Goal: Task Accomplishment & Management: Complete application form

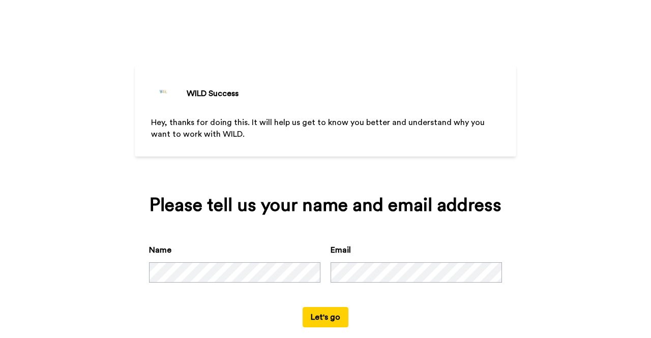
click at [321, 317] on button "Let's go" at bounding box center [326, 317] width 46 height 20
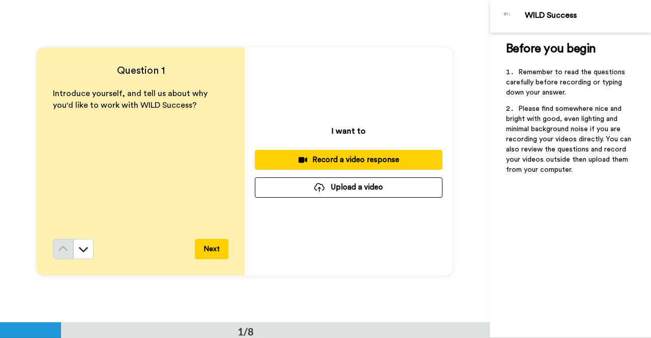
click at [341, 156] on div "Record a video response" at bounding box center [348, 160] width 171 height 11
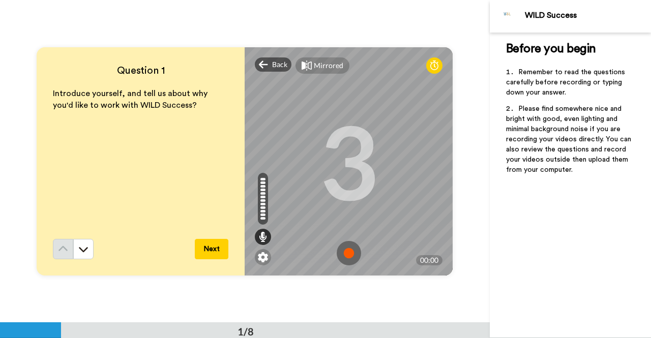
click at [339, 258] on img at bounding box center [349, 253] width 24 height 24
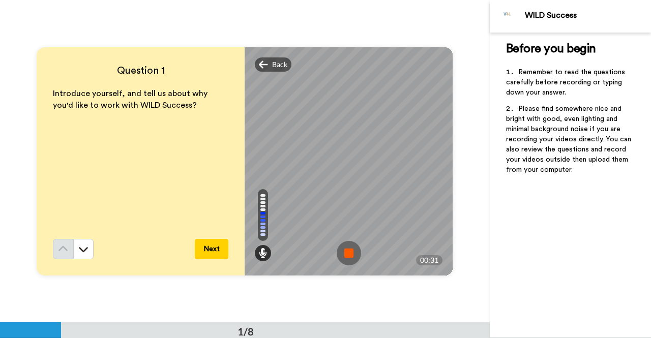
click at [352, 260] on img at bounding box center [349, 253] width 24 height 24
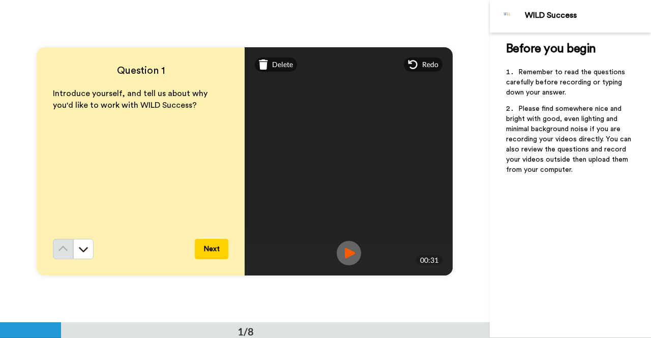
click at [199, 253] on button "Next" at bounding box center [212, 249] width 34 height 20
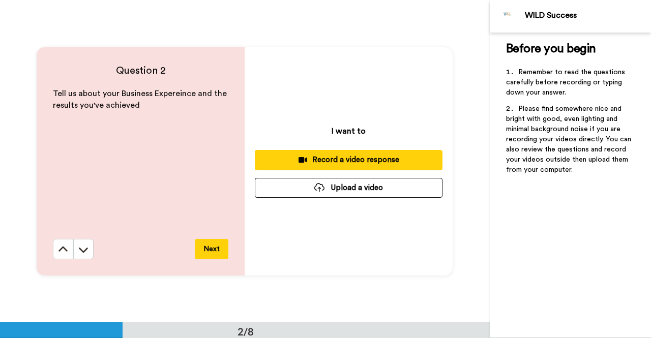
scroll to position [323, 0]
click at [322, 162] on div "Record a video response" at bounding box center [348, 159] width 171 height 11
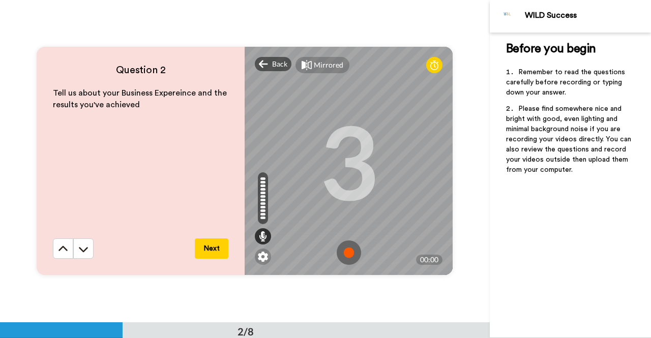
click at [341, 262] on img at bounding box center [349, 252] width 24 height 24
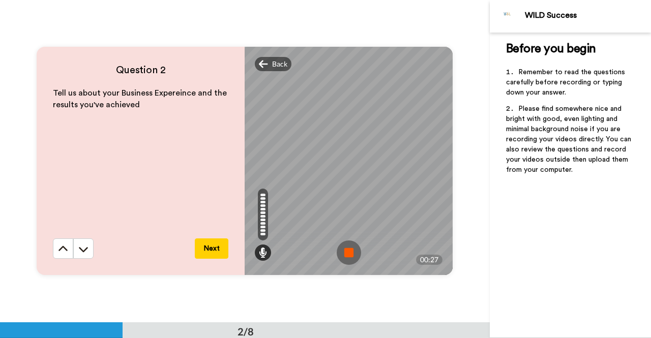
click at [341, 262] on img at bounding box center [349, 252] width 24 height 24
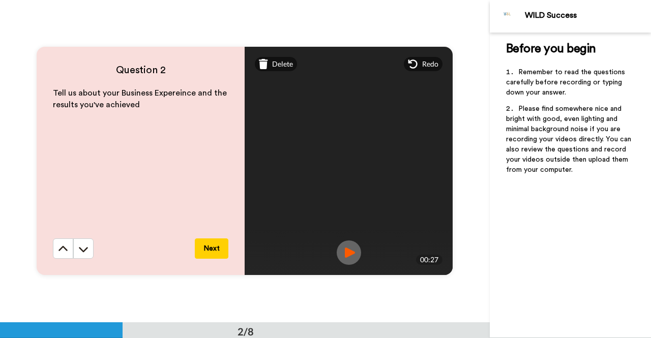
click at [198, 252] on button "Next" at bounding box center [212, 248] width 34 height 20
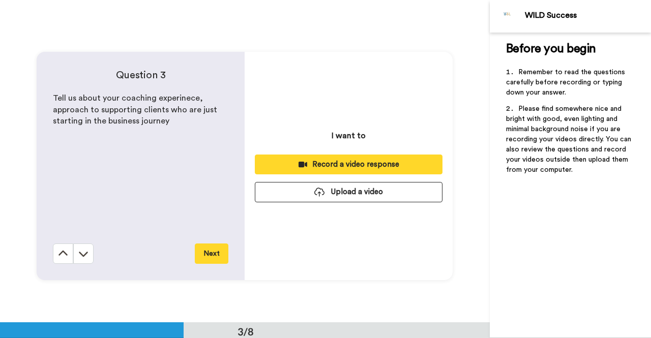
scroll to position [646, 0]
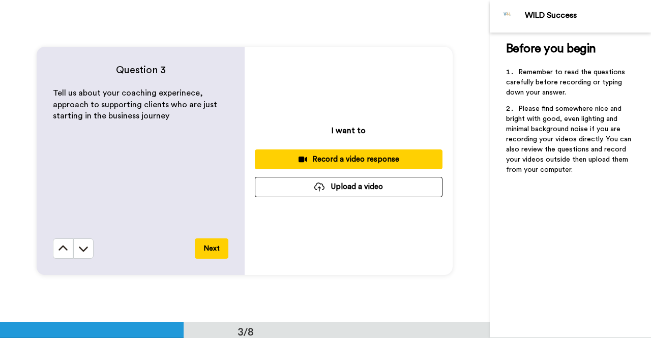
click at [343, 157] on div "Record a video response" at bounding box center [348, 159] width 171 height 11
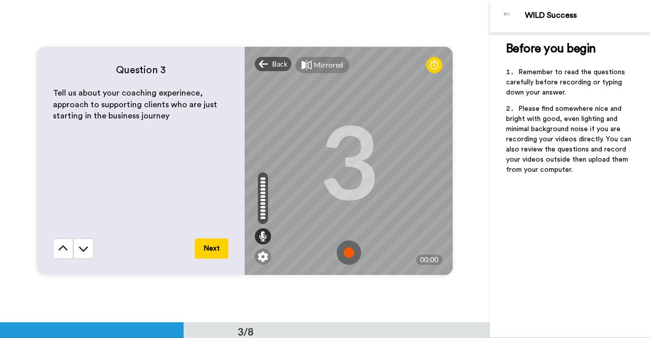
click at [341, 251] on img at bounding box center [349, 252] width 24 height 24
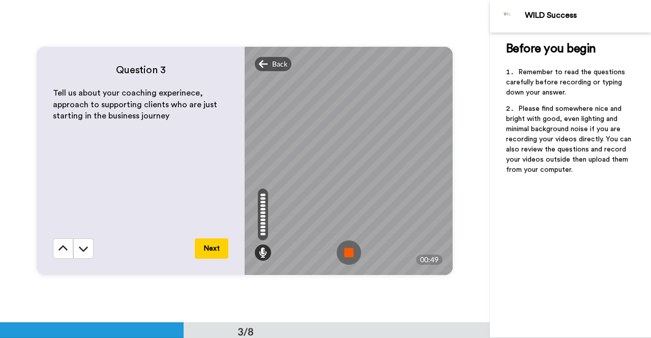
click at [341, 251] on img at bounding box center [349, 252] width 24 height 24
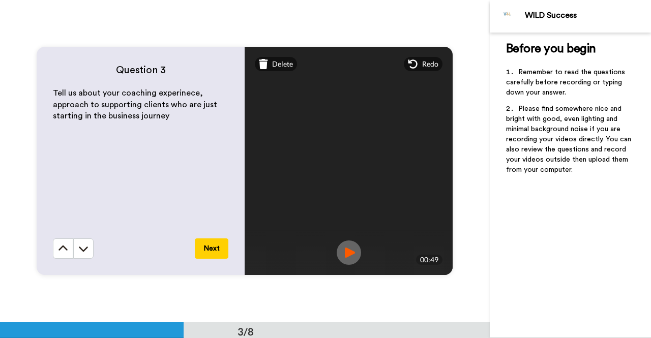
click at [198, 252] on button "Next" at bounding box center [212, 248] width 34 height 20
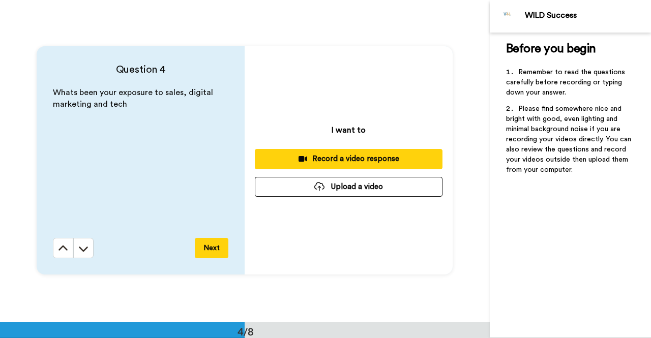
scroll to position [969, 0]
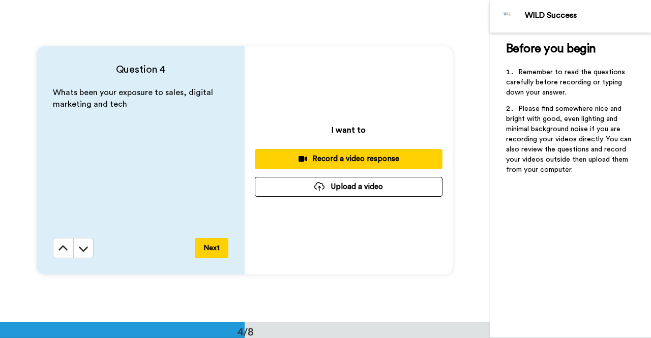
click at [328, 161] on div "Record a video response" at bounding box center [348, 159] width 171 height 11
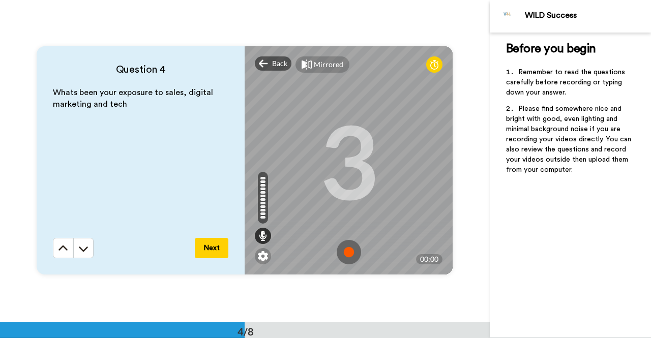
click at [342, 247] on img at bounding box center [349, 252] width 24 height 24
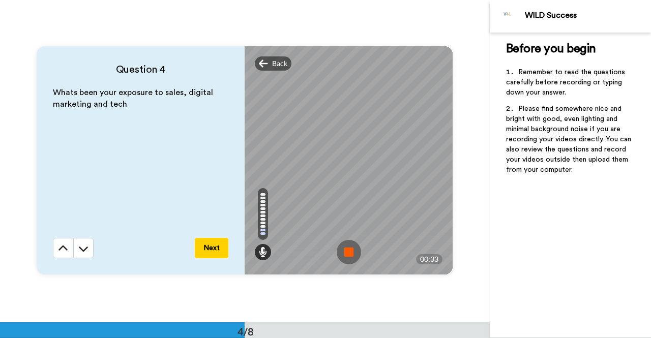
click at [342, 247] on img at bounding box center [349, 252] width 24 height 24
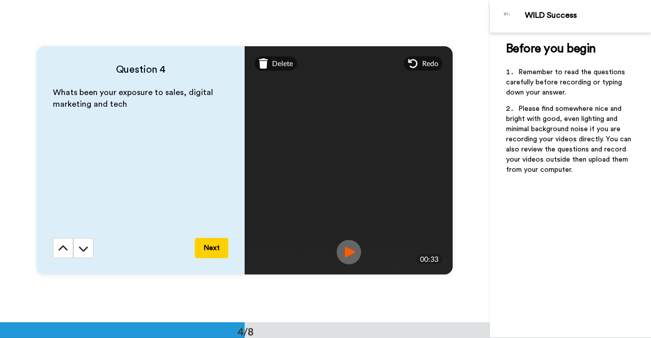
click at [208, 249] on button "Next" at bounding box center [212, 248] width 34 height 20
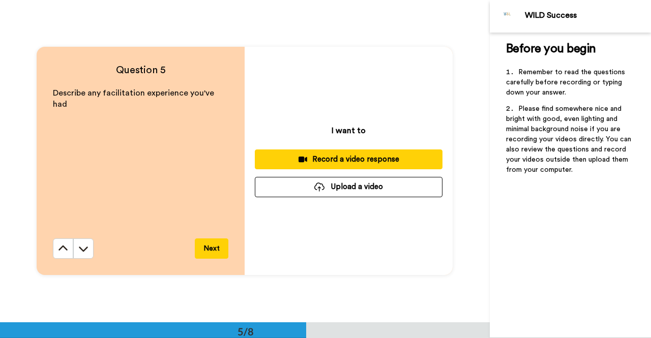
scroll to position [1291, 0]
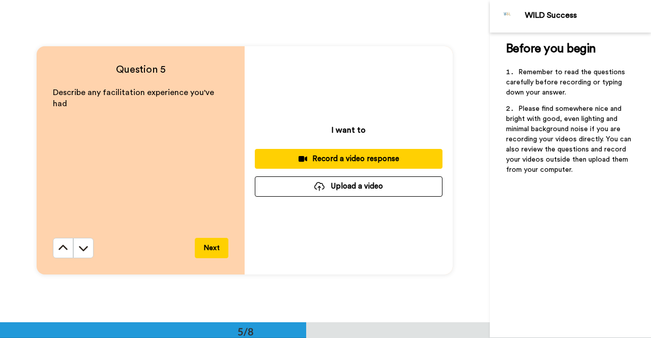
click at [351, 161] on div "Record a video response" at bounding box center [348, 159] width 171 height 11
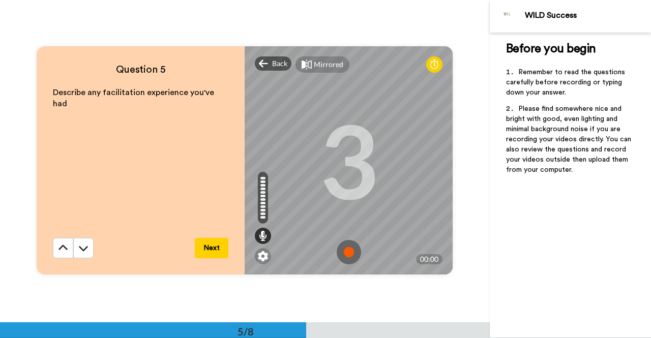
click at [345, 255] on img at bounding box center [349, 252] width 24 height 24
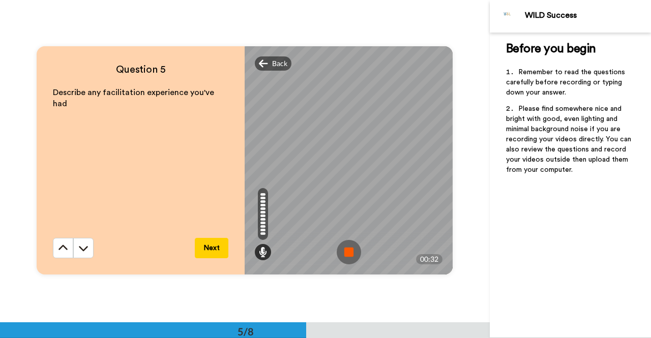
click at [345, 255] on img at bounding box center [349, 252] width 24 height 24
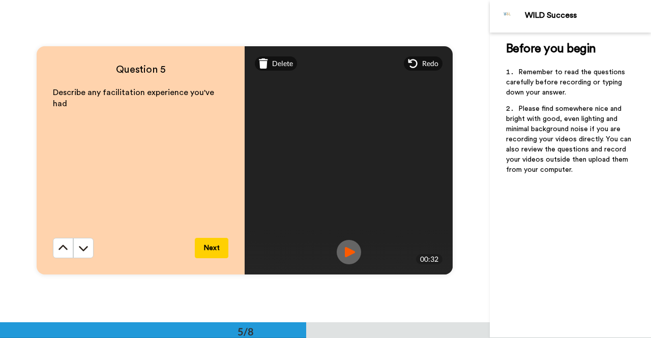
click at [213, 249] on button "Next" at bounding box center [212, 248] width 34 height 20
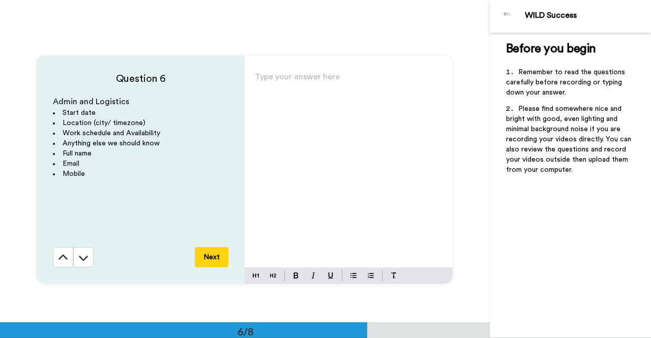
scroll to position [1614, 0]
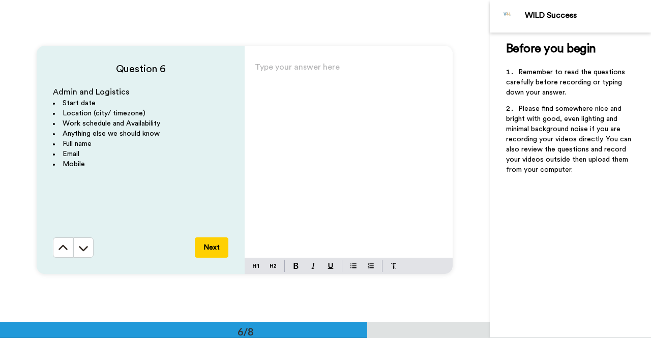
click at [213, 249] on button "Next" at bounding box center [212, 247] width 34 height 20
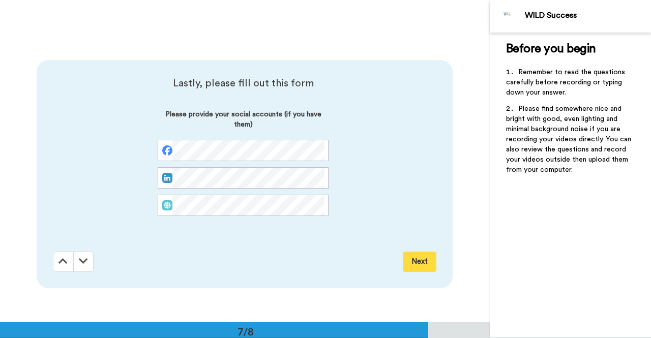
scroll to position [1937, 0]
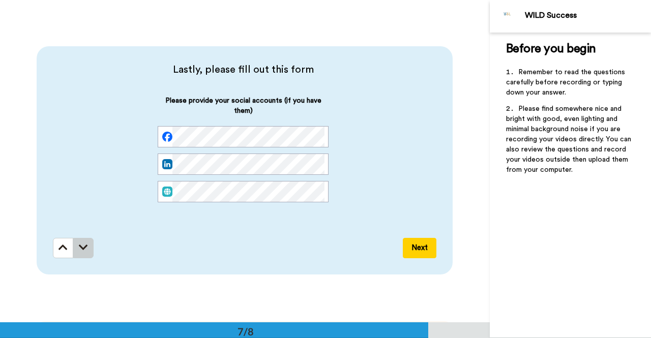
click at [76, 257] on button at bounding box center [83, 248] width 20 height 20
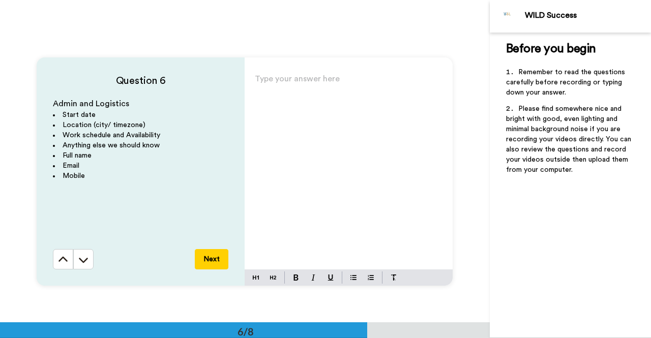
scroll to position [1592, 0]
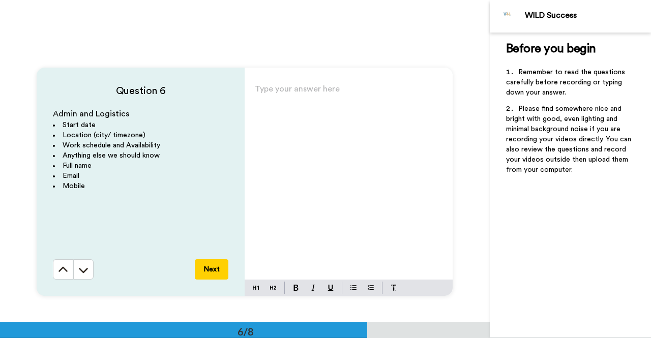
click at [289, 88] on p "Type your answer here ﻿" at bounding box center [349, 93] width 188 height 14
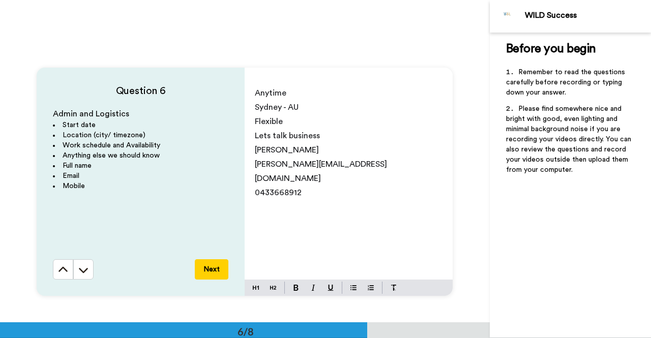
click at [211, 265] on button "Next" at bounding box center [212, 269] width 34 height 20
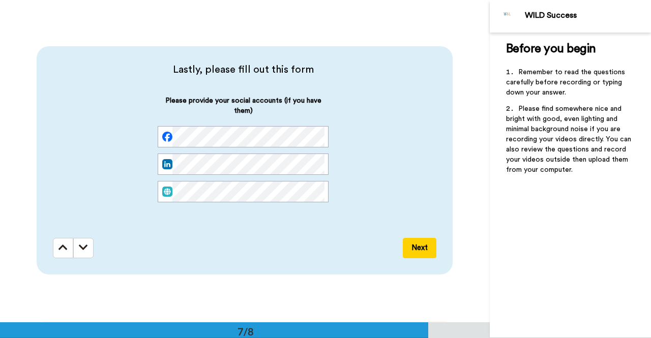
scroll to position [0, 0]
click at [413, 244] on button "Next" at bounding box center [420, 248] width 34 height 20
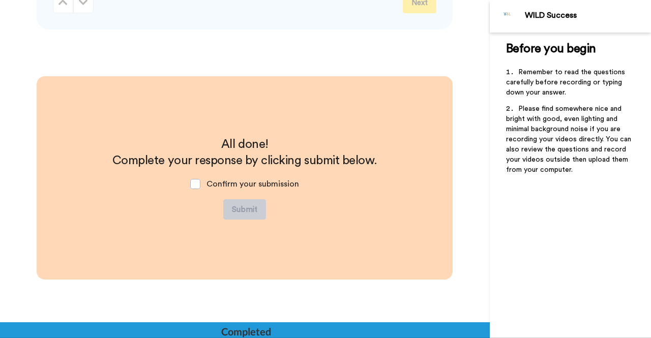
scroll to position [2200, 0]
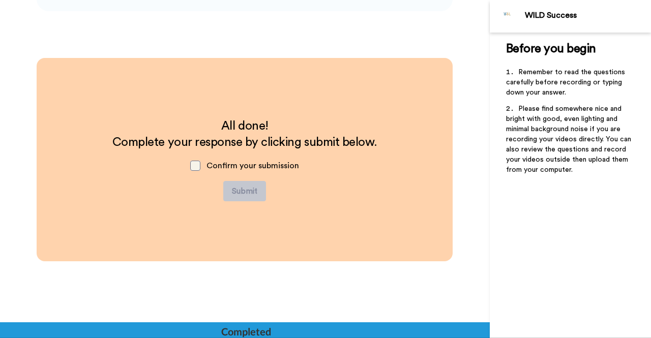
click at [195, 167] on span at bounding box center [195, 166] width 10 height 10
click at [253, 196] on button "Submit" at bounding box center [244, 191] width 43 height 20
